Goal: Complete application form

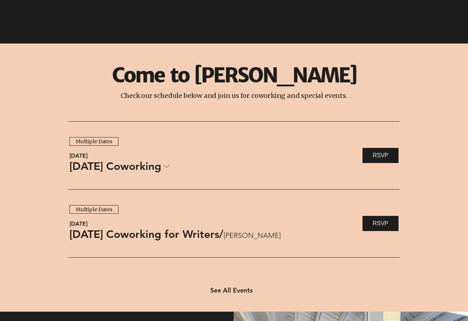
scroll to position [610, 0]
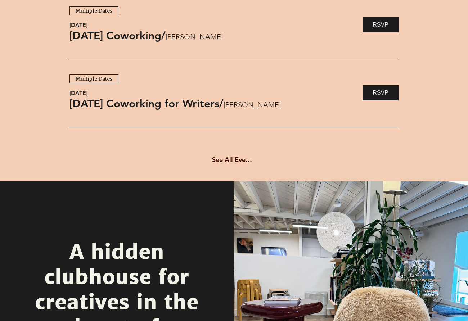
click at [228, 157] on span "See All Events" at bounding box center [233, 160] width 42 height 8
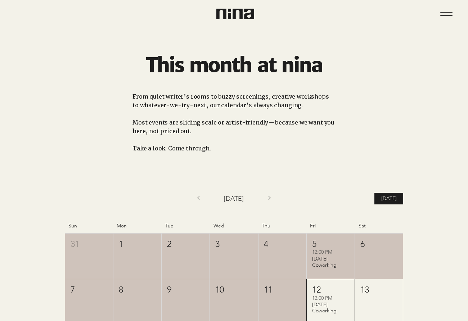
click at [235, 15] on img at bounding box center [235, 14] width 38 height 10
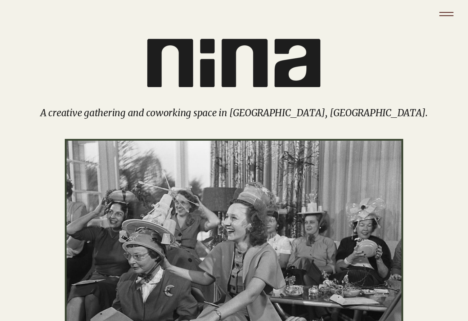
click at [443, 17] on icon "Menu" at bounding box center [446, 13] width 25 height 25
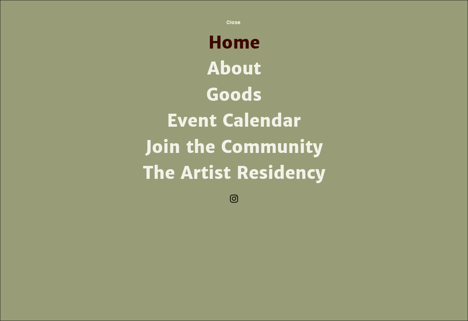
click at [265, 175] on link "The Artist Residency" at bounding box center [234, 173] width 188 height 26
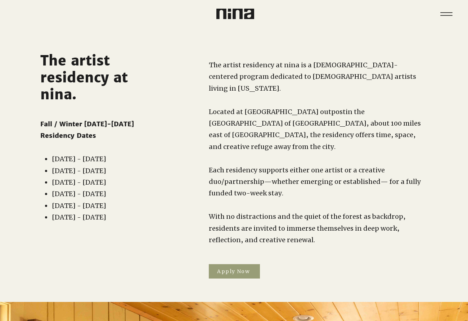
click at [248, 268] on span "Apply Now" at bounding box center [233, 271] width 33 height 6
